Goal: Information Seeking & Learning: Check status

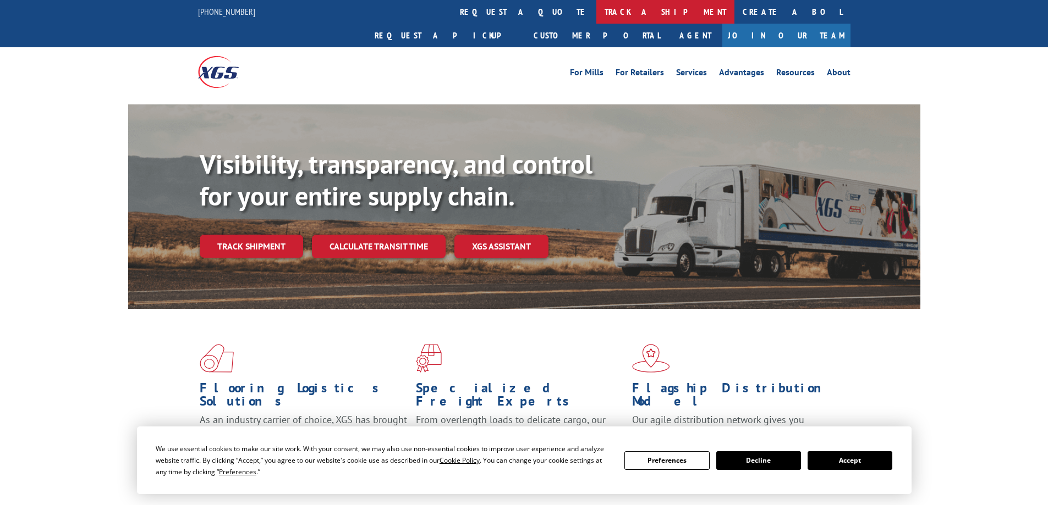
click at [596, 8] on link "track a shipment" at bounding box center [665, 12] width 138 height 24
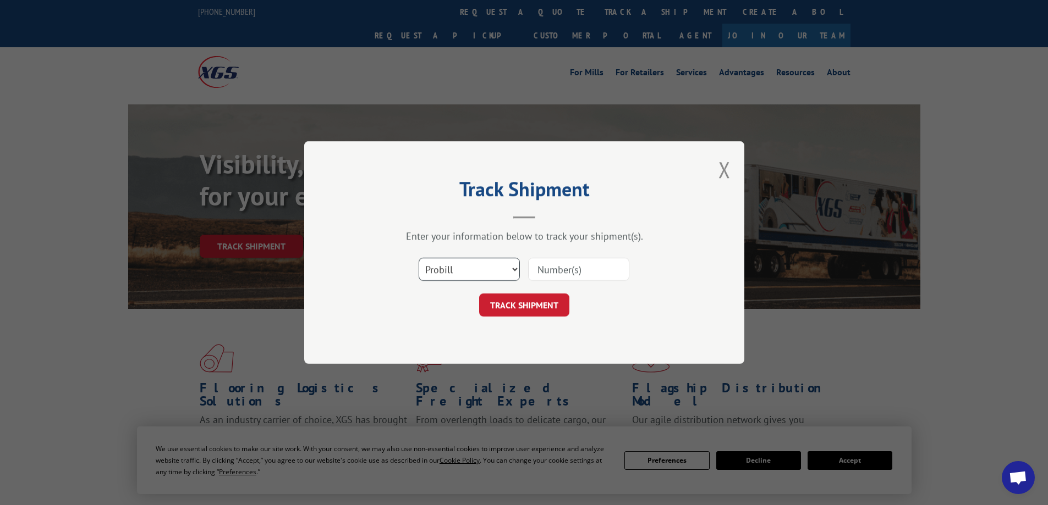
click at [510, 268] on select "Select category... Probill BOL PO" at bounding box center [469, 269] width 101 height 23
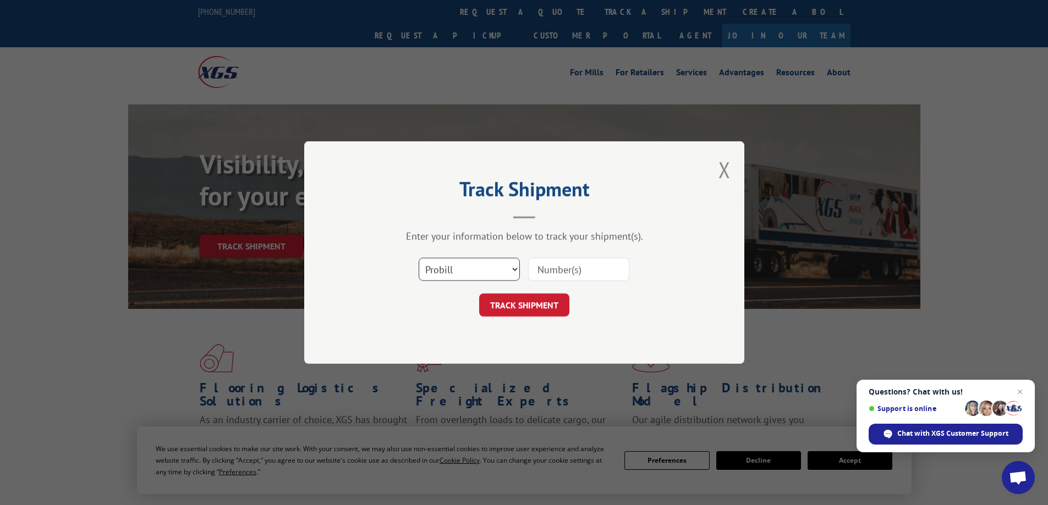
select select "po"
click at [419, 258] on select "Select category... Probill BOL PO" at bounding box center [469, 269] width 101 height 23
click at [563, 271] on input at bounding box center [578, 269] width 101 height 23
paste input "14815101-1"
type input "14815101-1"
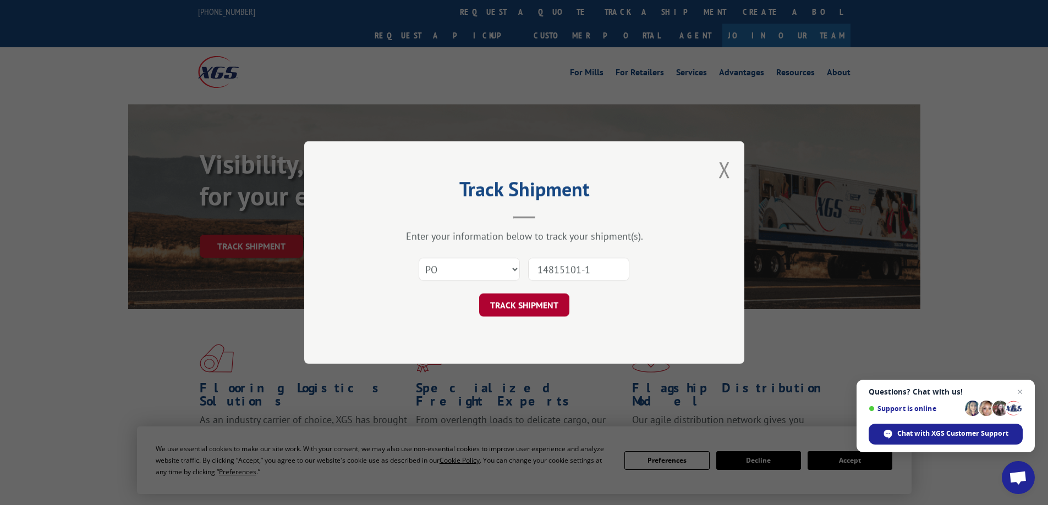
click at [547, 302] on button "TRACK SHIPMENT" at bounding box center [524, 305] width 90 height 23
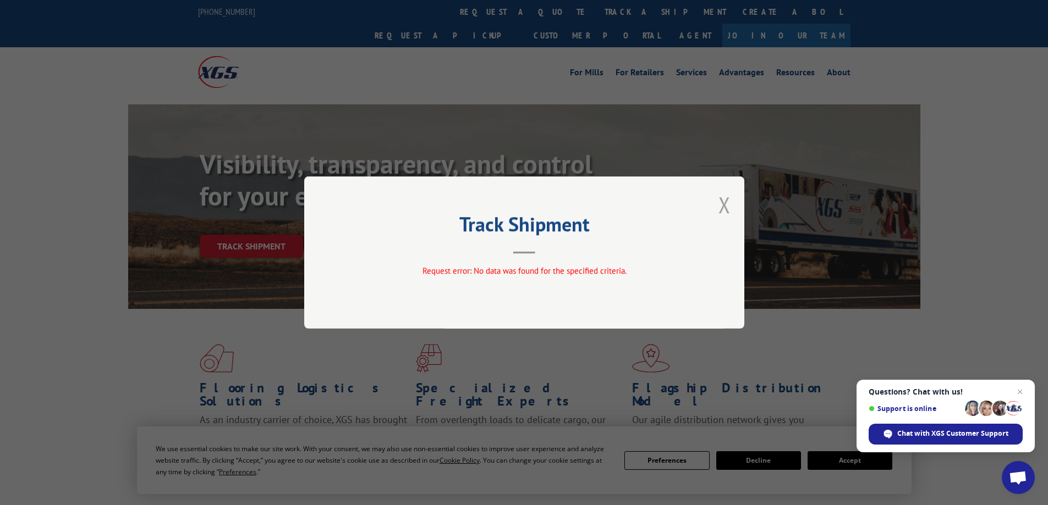
click at [723, 207] on button "Close modal" at bounding box center [724, 204] width 12 height 29
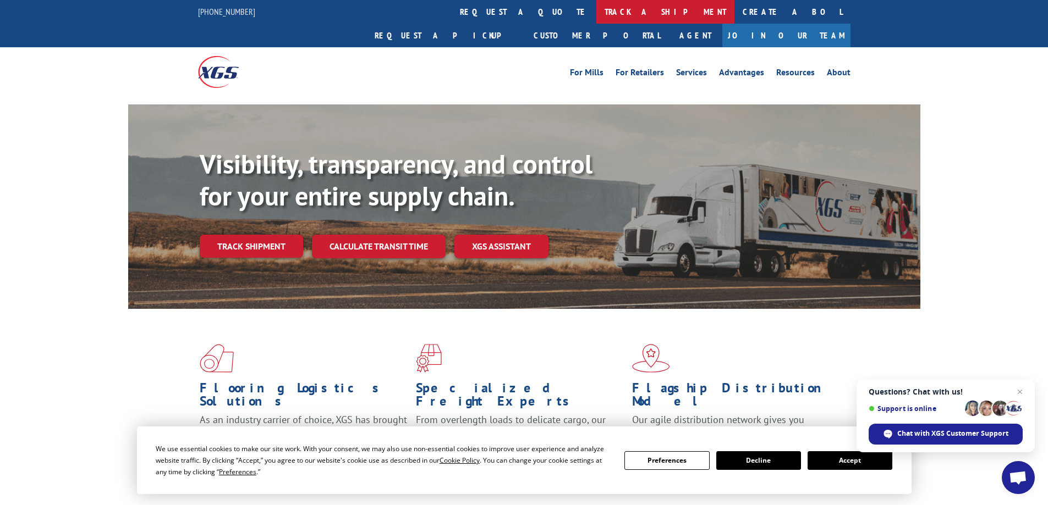
click at [596, 9] on link "track a shipment" at bounding box center [665, 12] width 138 height 24
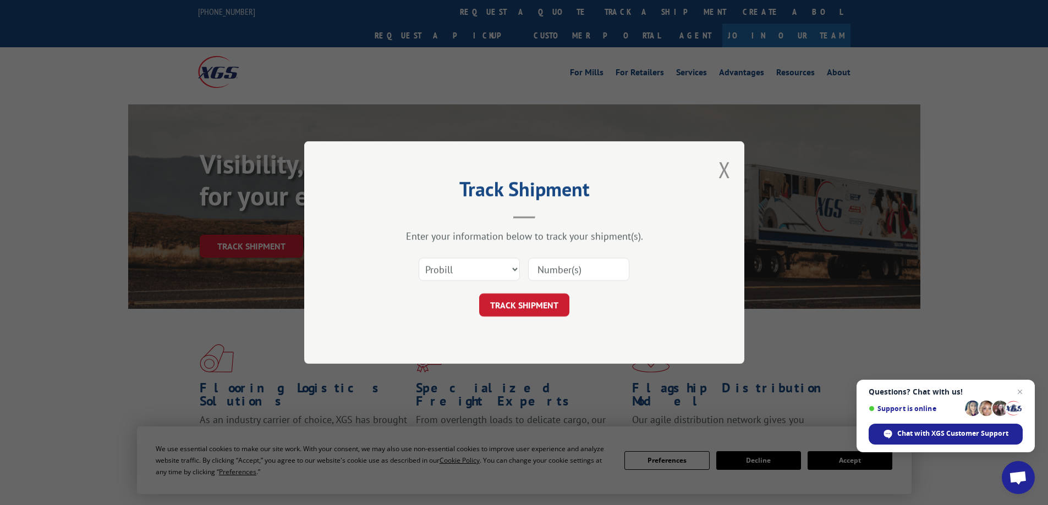
paste input "16137167"
type input "16137167"
click at [543, 297] on button "TRACK SHIPMENT" at bounding box center [524, 305] width 90 height 23
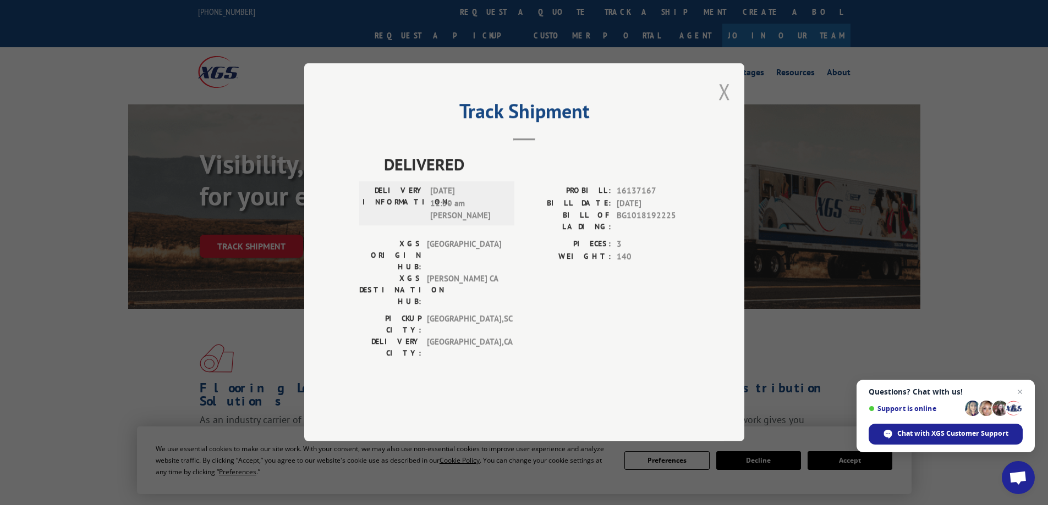
click at [724, 106] on button "Close modal" at bounding box center [724, 91] width 12 height 29
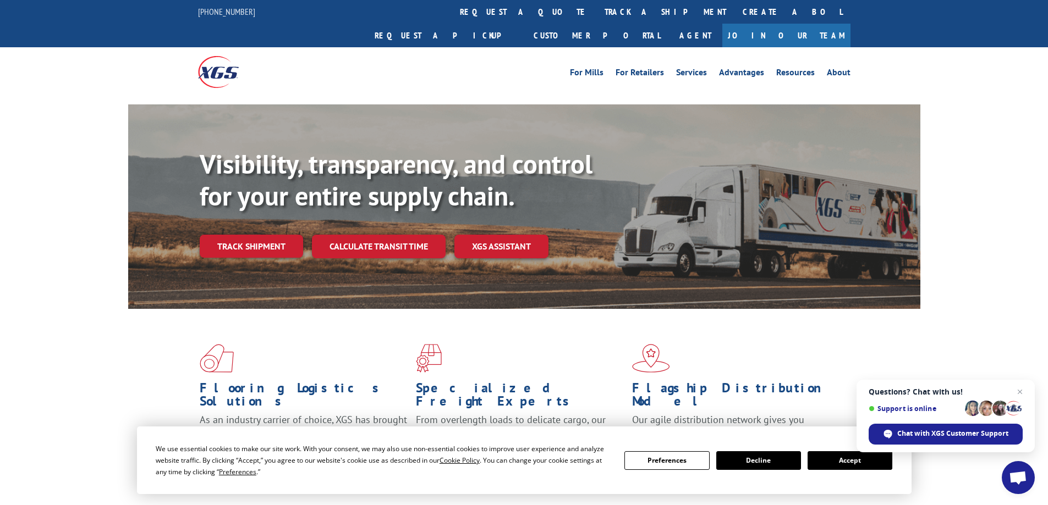
click at [775, 458] on button "Decline" at bounding box center [758, 461] width 85 height 19
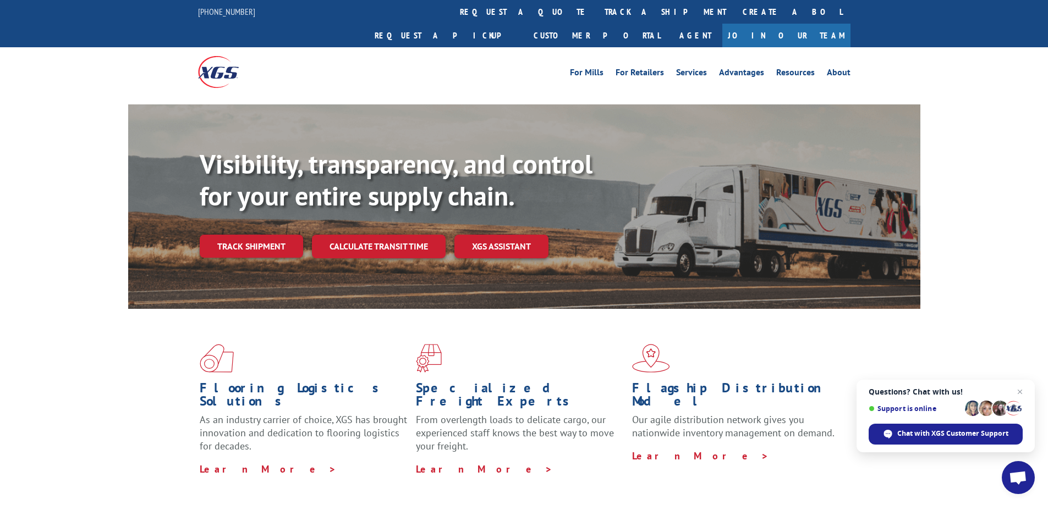
scroll to position [42, 0]
